Goal: Task Accomplishment & Management: Manage account settings

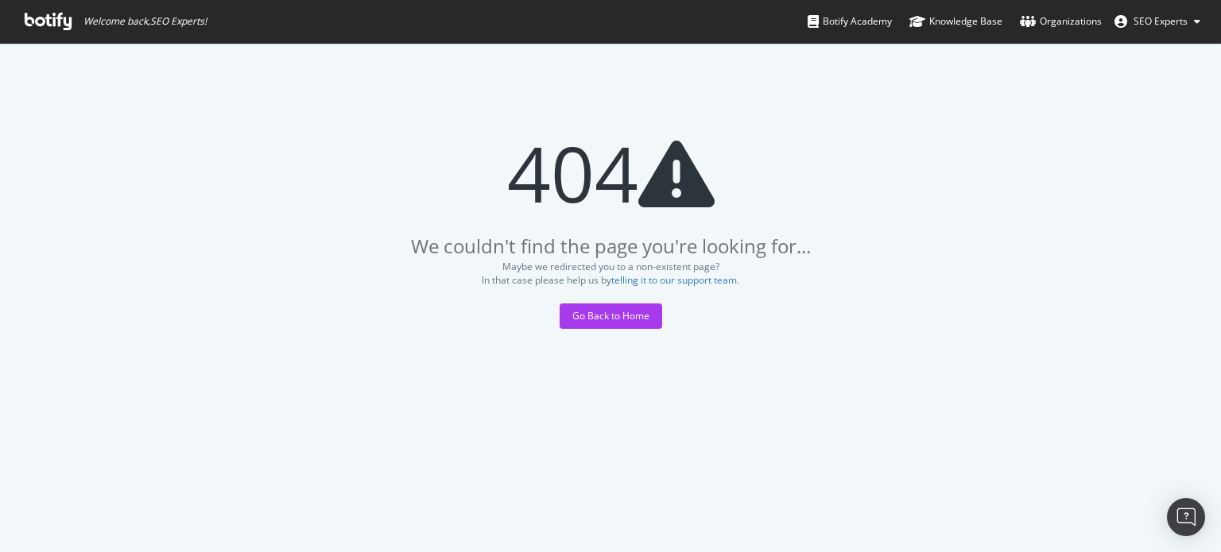
click at [1157, 18] on span "SEO Experts" at bounding box center [1160, 21] width 54 height 14
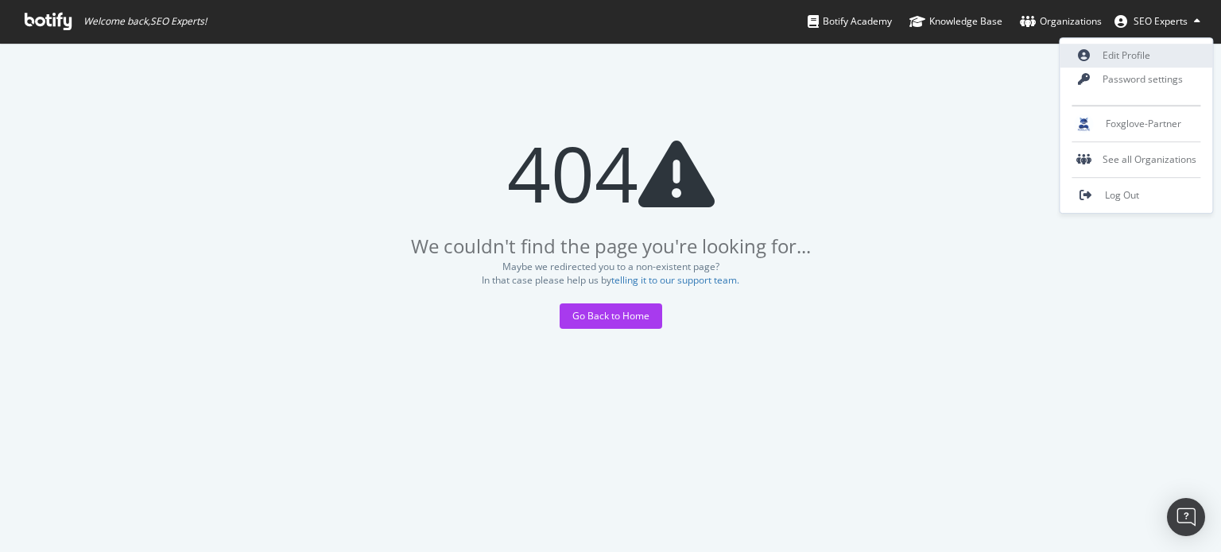
click at [1126, 52] on link "Edit Profile" at bounding box center [1136, 56] width 153 height 24
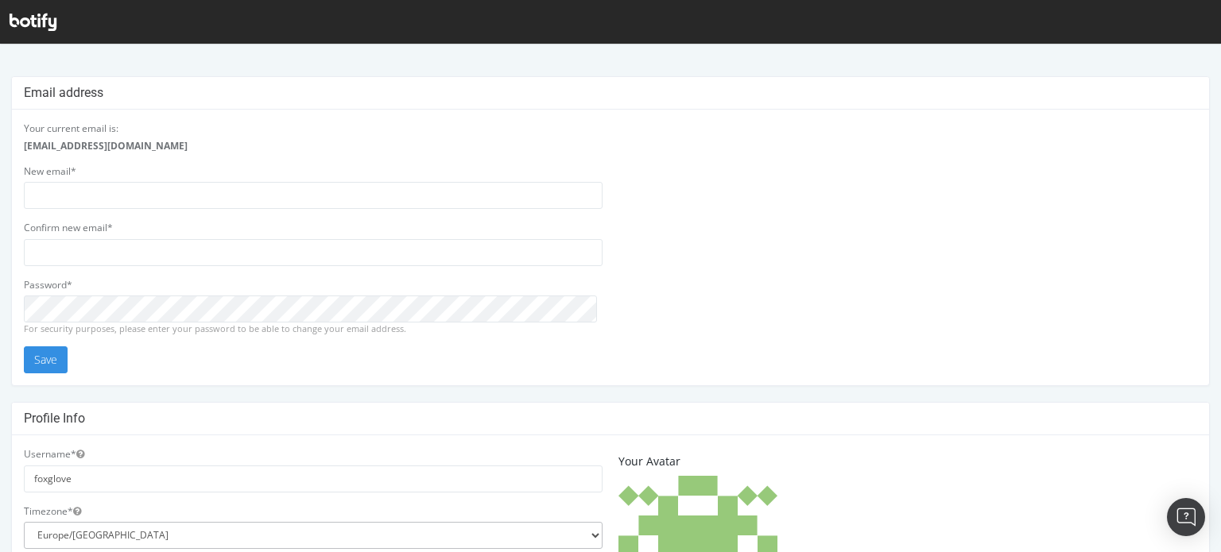
drag, startPoint x: 56, startPoint y: 11, endPoint x: 46, endPoint y: 17, distance: 12.1
click at [56, 11] on div at bounding box center [610, 22] width 1221 height 44
click at [45, 17] on icon at bounding box center [33, 22] width 47 height 17
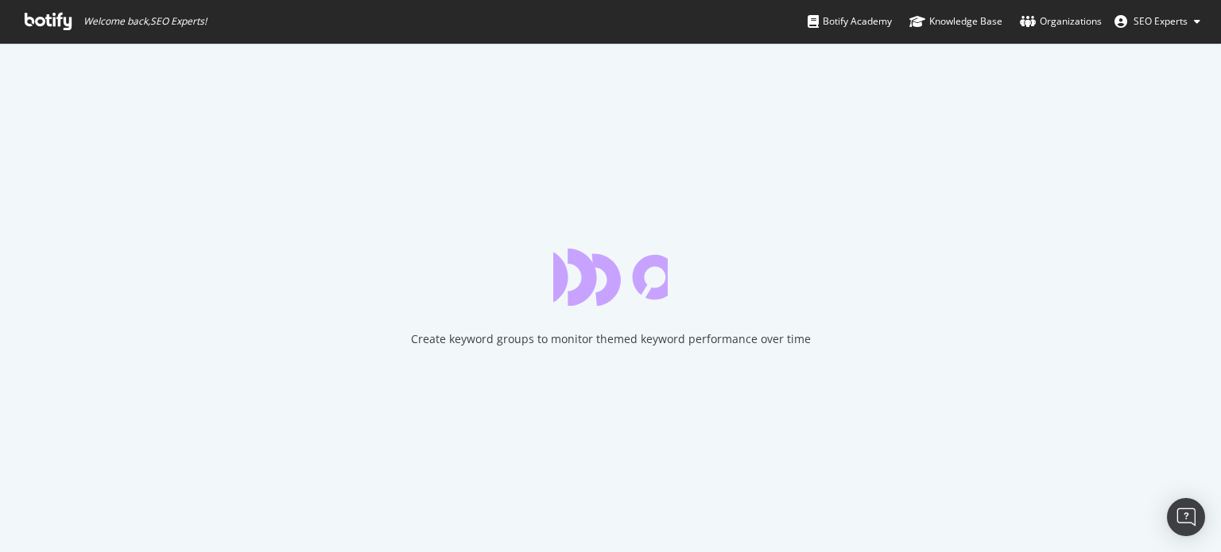
click at [1162, 23] on span "SEO Experts" at bounding box center [1160, 21] width 54 height 14
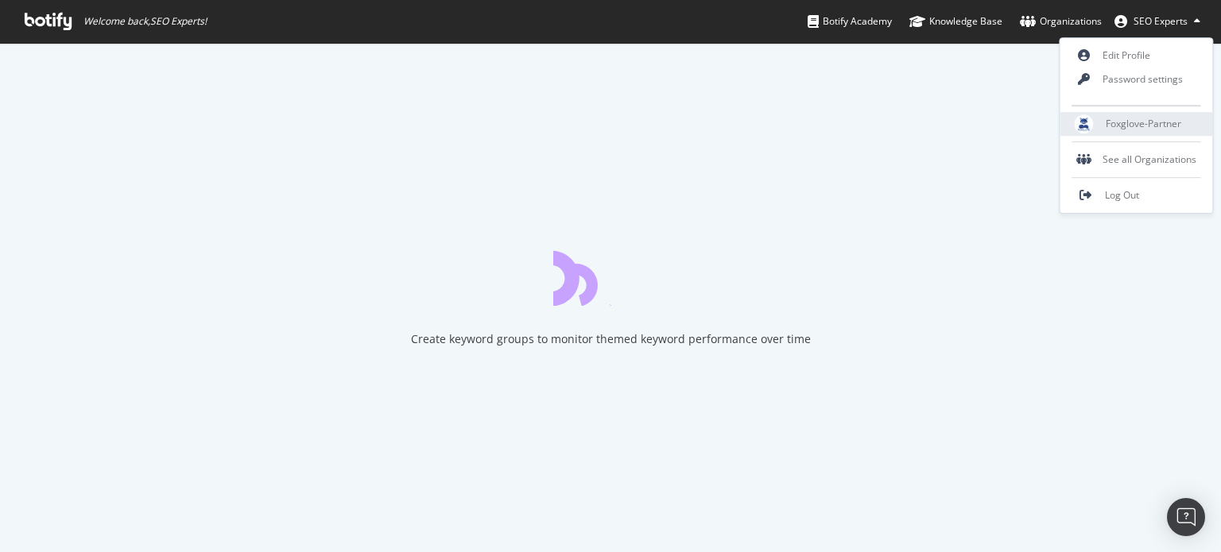
click at [1159, 126] on span "Foxglove-Partner" at bounding box center [1144, 125] width 76 height 14
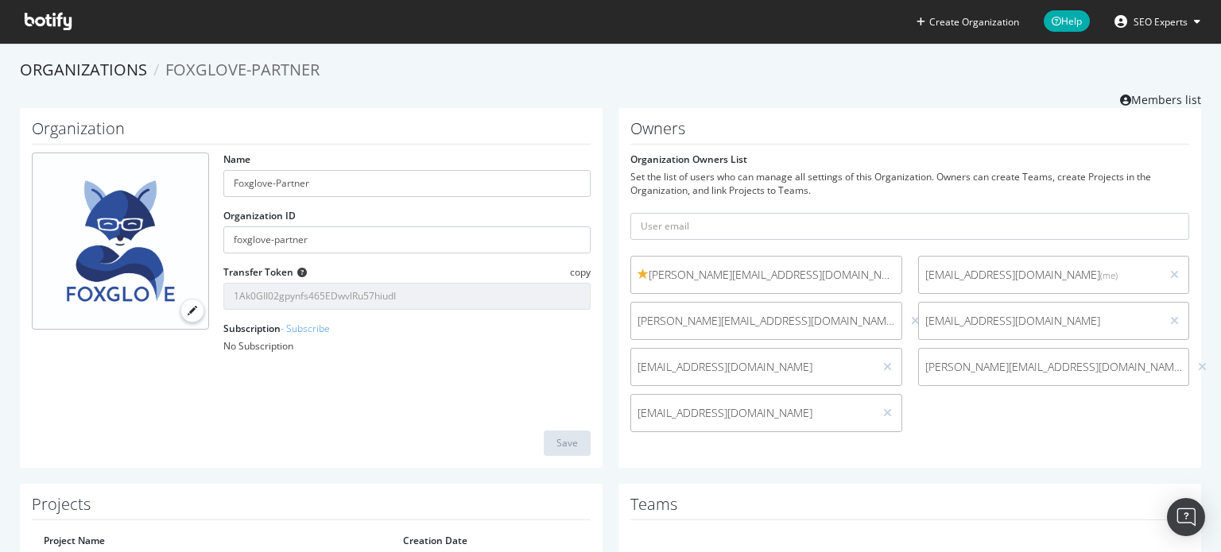
click at [1149, 21] on span "SEO Experts" at bounding box center [1160, 22] width 54 height 14
